Goal: Task Accomplishment & Management: Manage account settings

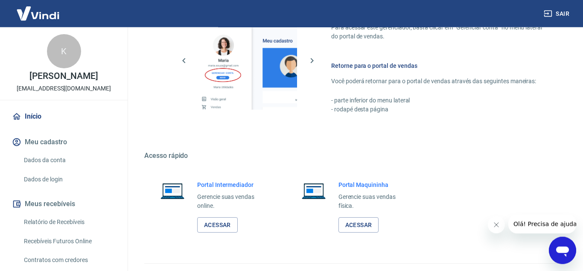
scroll to position [509, 0]
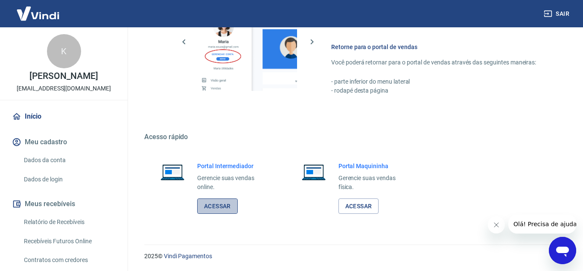
click at [216, 205] on link "Acessar" at bounding box center [217, 206] width 41 height 16
click at [563, 11] on button "Sair" at bounding box center [557, 14] width 31 height 16
